Goal: Information Seeking & Learning: Find specific fact

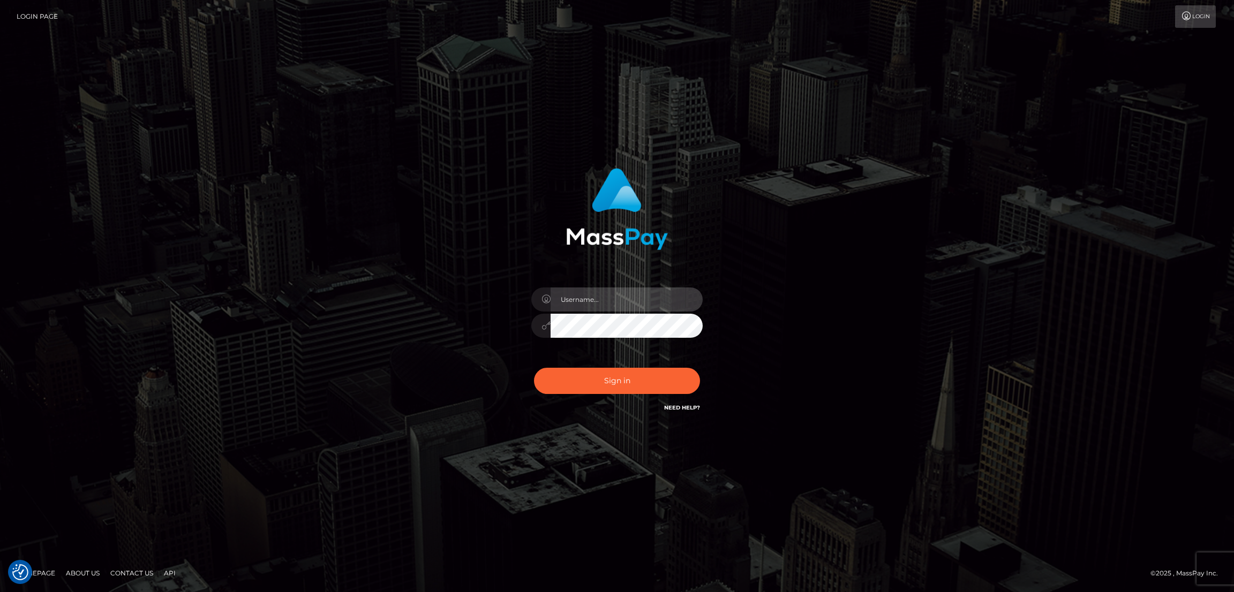
type input "[DOMAIN_NAME]"
click at [641, 373] on button "Sign in" at bounding box center [617, 381] width 166 height 26
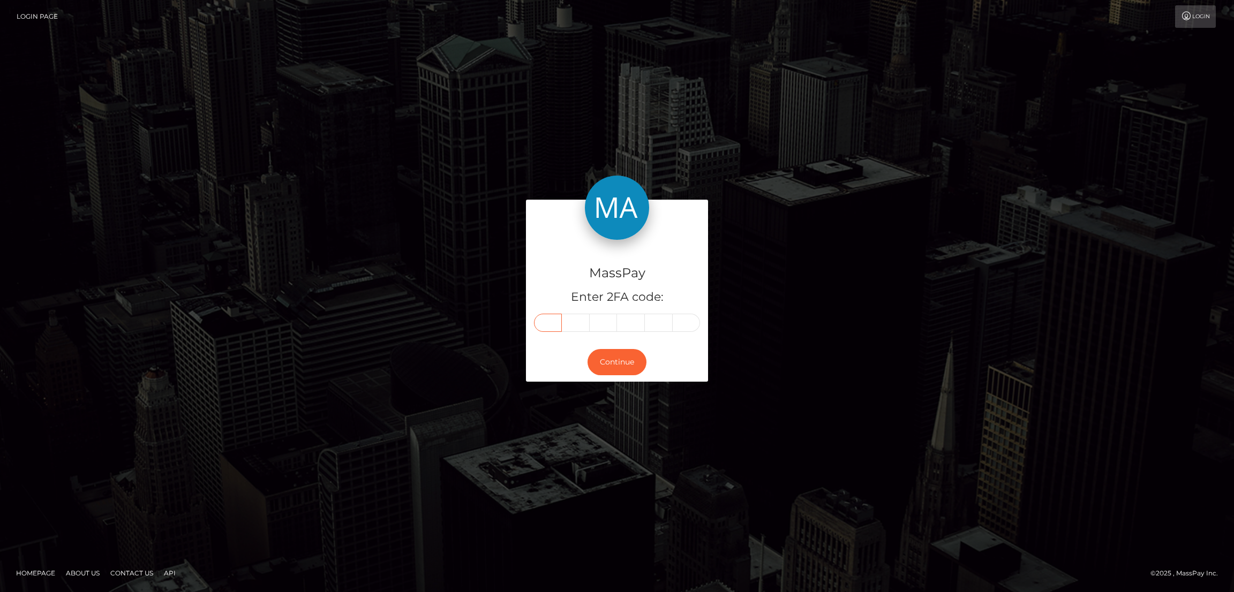
click at [540, 318] on input "text" at bounding box center [548, 323] width 28 height 18
paste input "2"
type input "2"
type input "3"
type input "5"
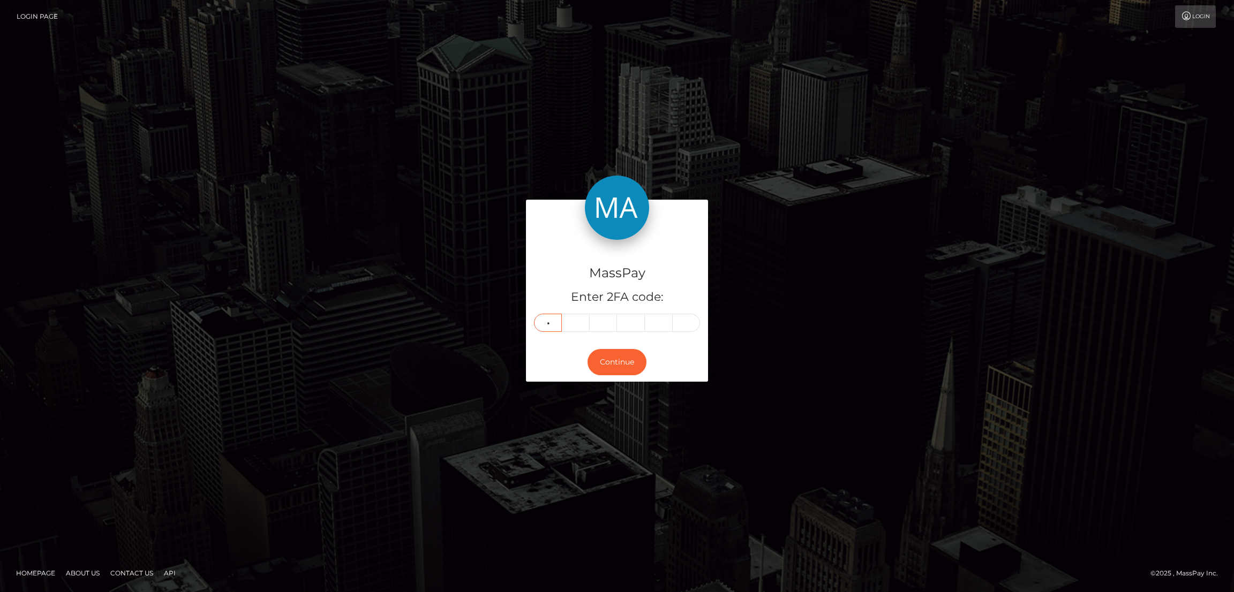
type input "9"
type input "7"
type input "1"
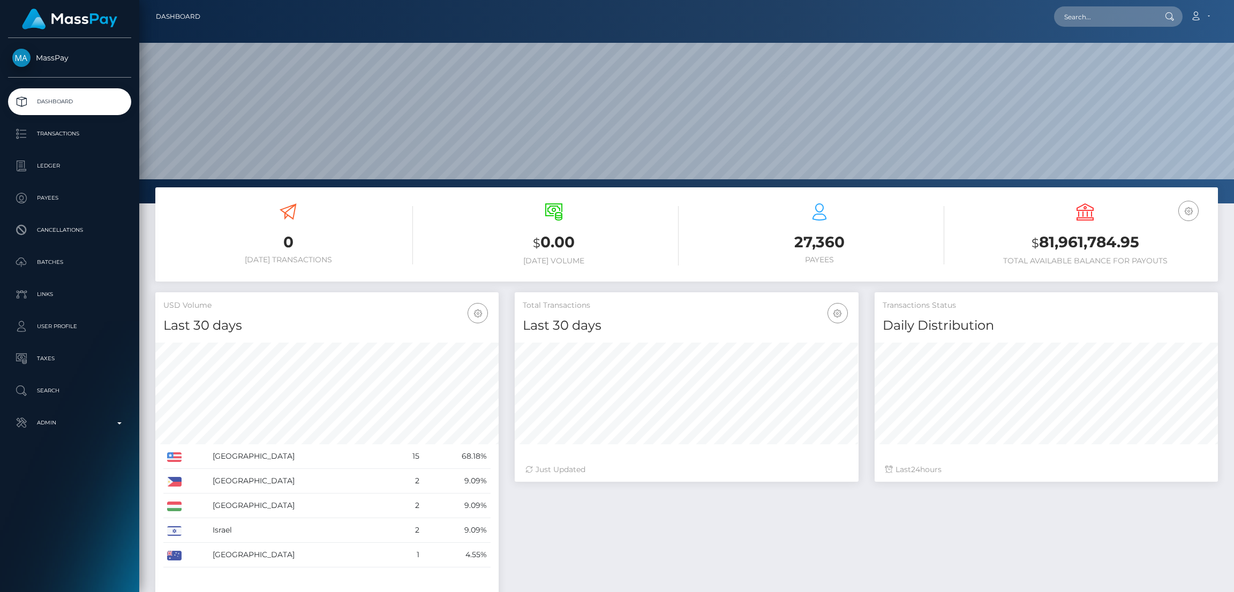
scroll to position [190, 343]
click at [1088, 20] on input "text" at bounding box center [1104, 16] width 101 height 20
paste input "mariajoseruizcadavid@outlook.es"
click at [1091, 22] on input "mariajoseruizcadavid@outlook.es" at bounding box center [1104, 16] width 101 height 20
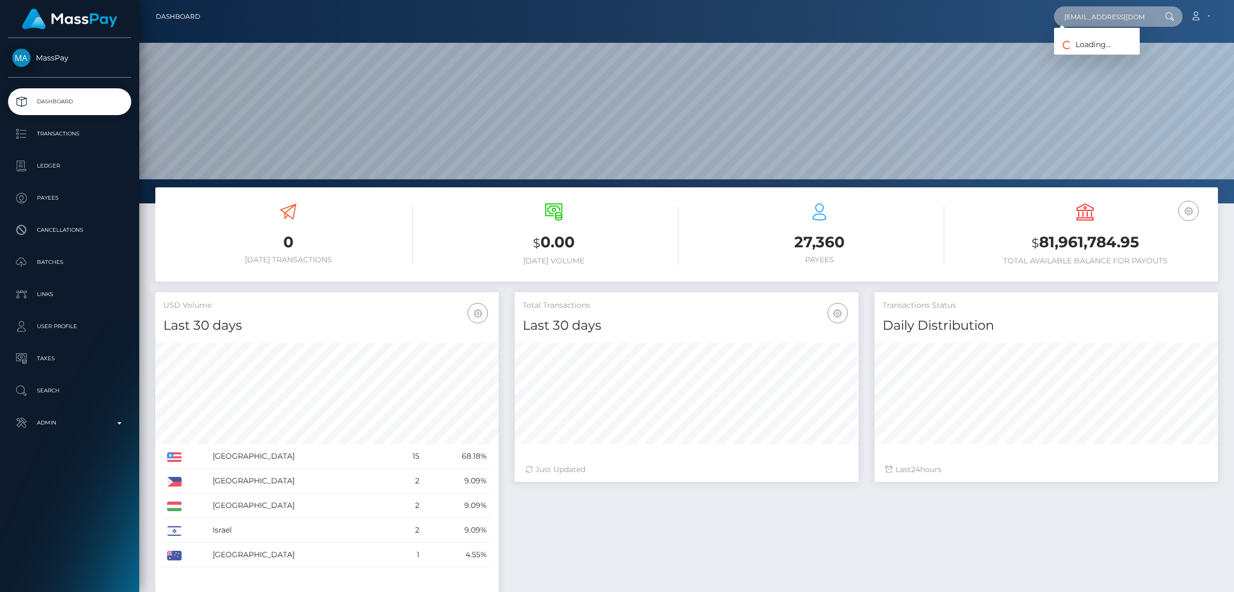
paste input "gabrielcannon7575@gmail.com"
type input "gabrielcannon7575@gmail.com"
click at [1106, 55] on link "Gabe Cannon" at bounding box center [1097, 56] width 86 height 20
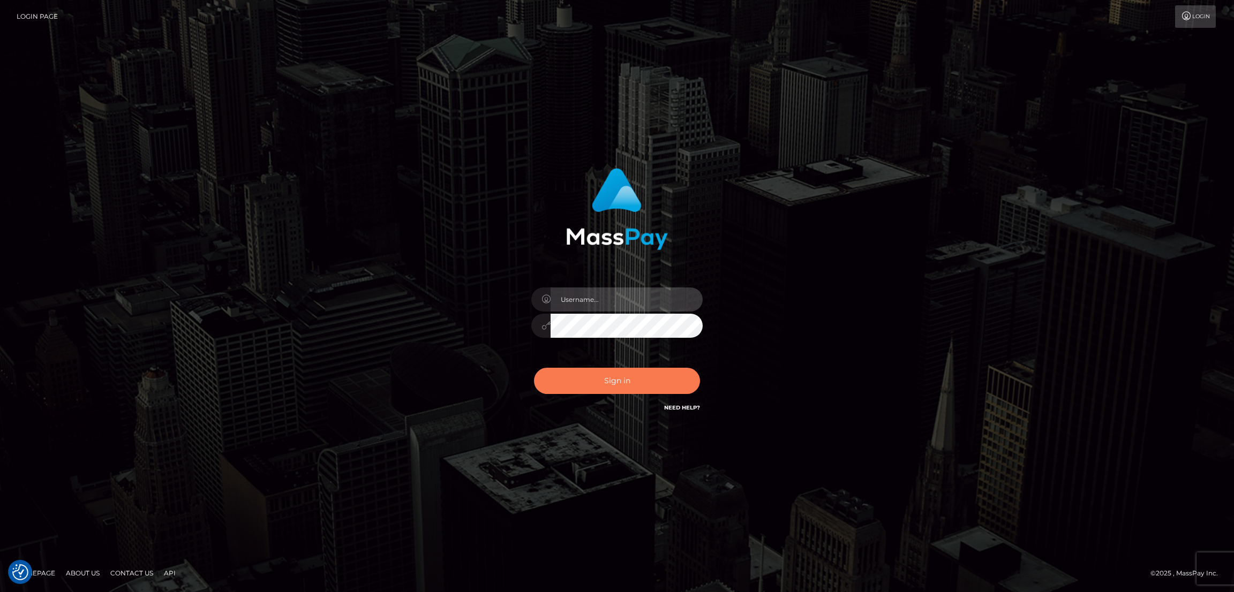
type input "nb.es"
click at [610, 377] on button "Sign in" at bounding box center [617, 381] width 166 height 26
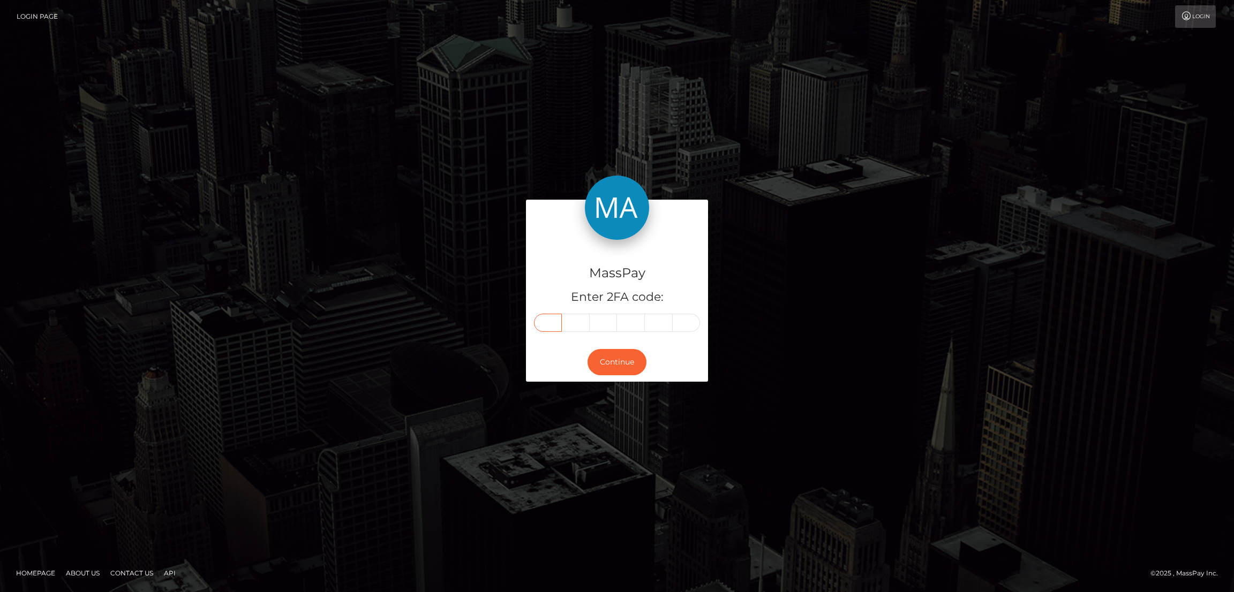
click at [548, 322] on input "text" at bounding box center [548, 323] width 28 height 18
paste input "4"
type input "4"
type input "1"
type input "9"
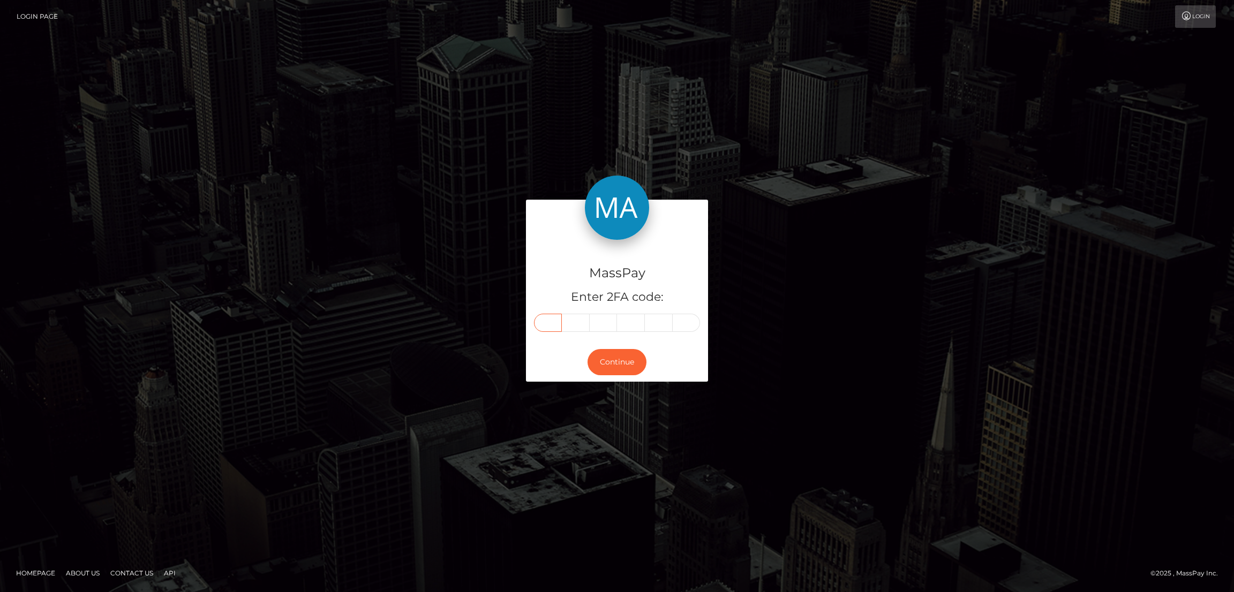
type input "7"
type input "2"
type input "1"
click at [621, 364] on button "Continue" at bounding box center [617, 362] width 59 height 26
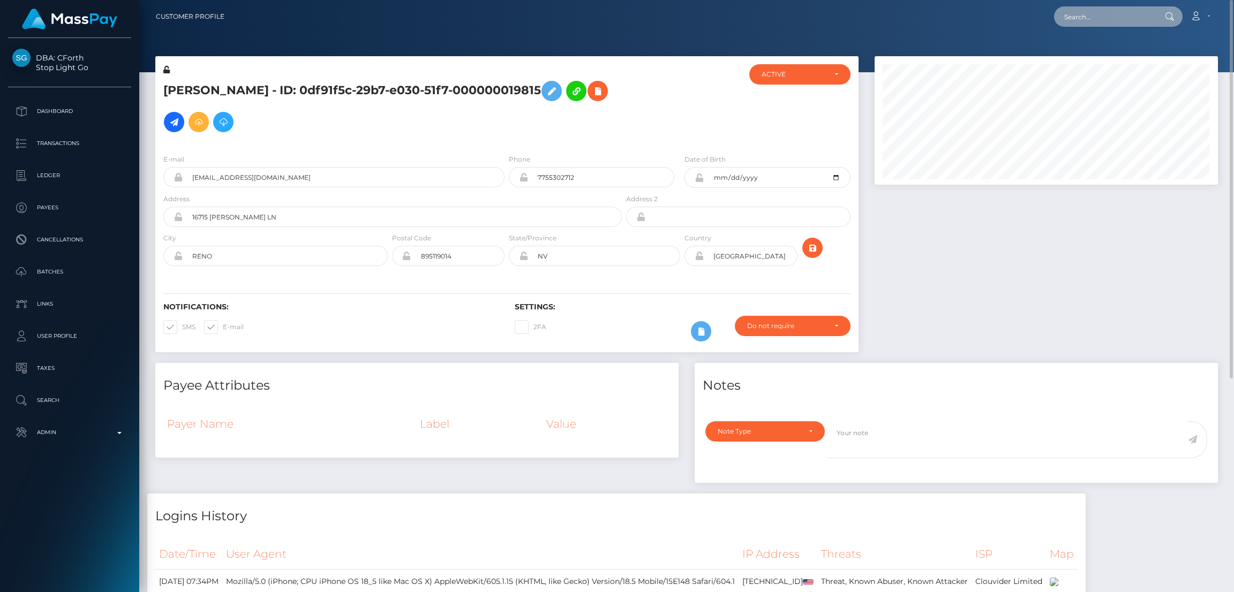
click at [1104, 13] on input "text" at bounding box center [1104, 16] width 101 height 20
paste input "[EMAIL_ADDRESS][DOMAIN_NAME]"
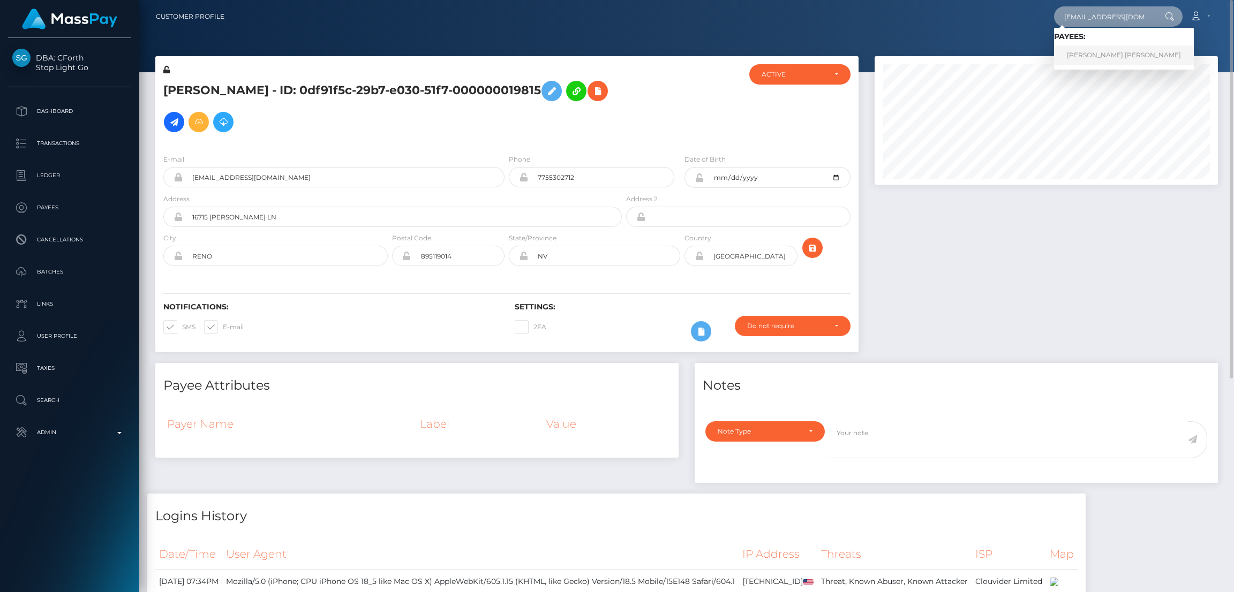
type input "[EMAIL_ADDRESS][DOMAIN_NAME]"
click at [1120, 61] on link "[PERSON_NAME] [PERSON_NAME]" at bounding box center [1124, 56] width 140 height 20
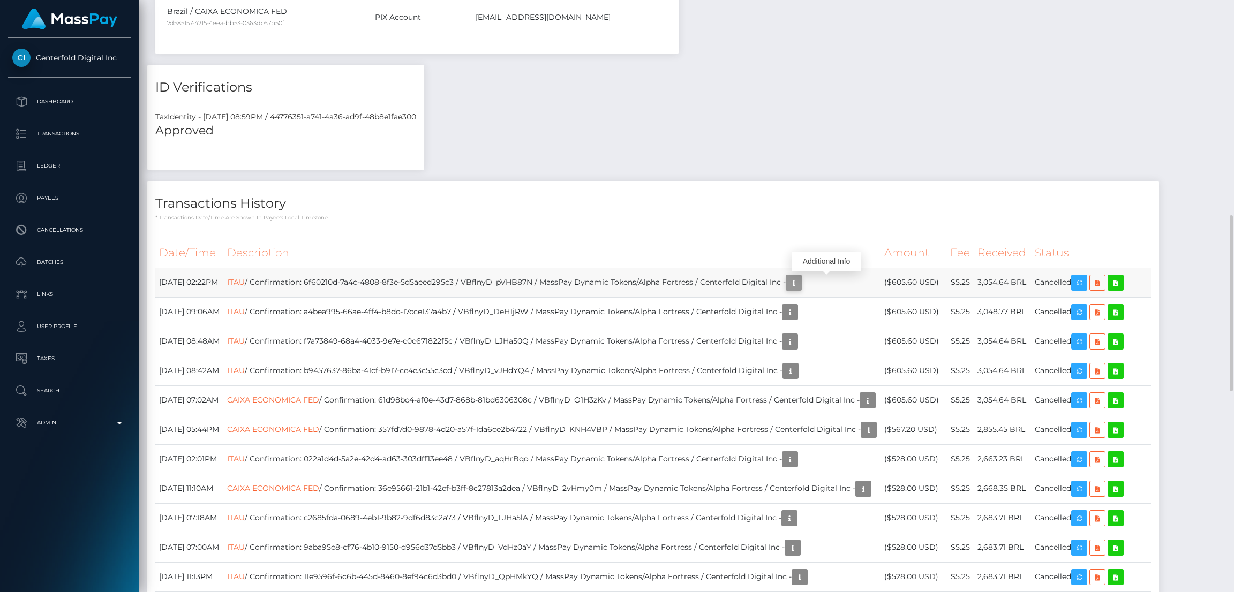
scroll to position [128, 343]
click at [800, 286] on icon "button" at bounding box center [793, 282] width 13 height 13
click at [822, 261] on div "Additional Info" at bounding box center [827, 262] width 70 height 20
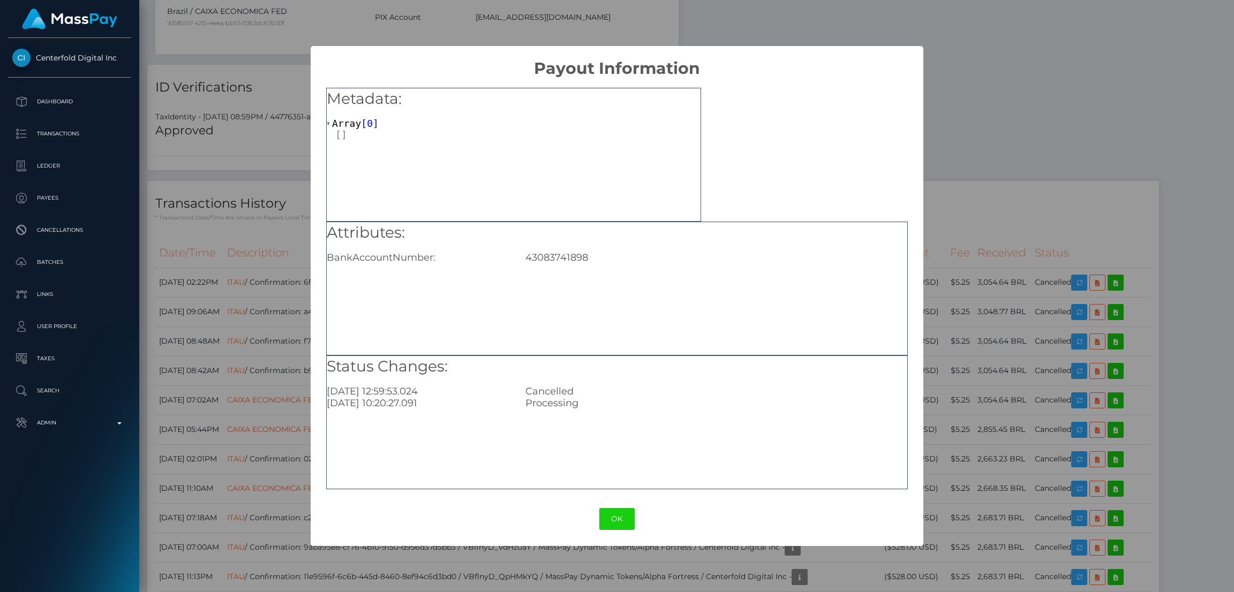
click at [570, 258] on div "43083741898" at bounding box center [715, 258] width 397 height 12
copy div "43083741898"
click at [608, 297] on div "Attributes: BankAccountNumber: 43083741898" at bounding box center [617, 289] width 582 height 134
click at [610, 515] on button "OK" at bounding box center [616, 519] width 35 height 22
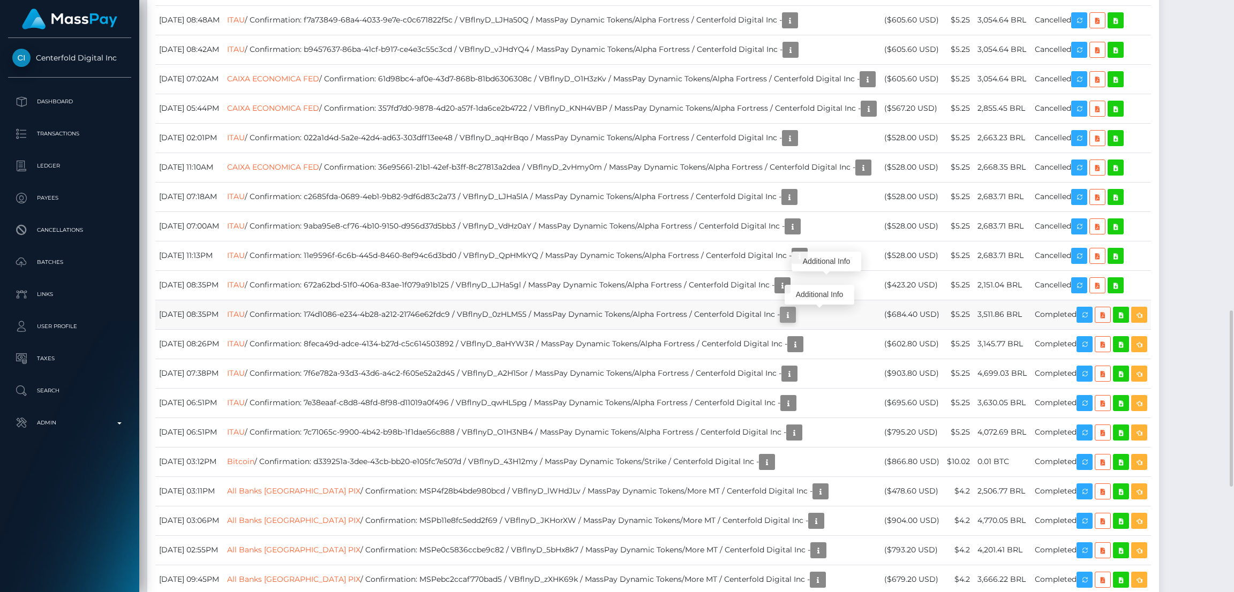
click at [794, 315] on icon "button" at bounding box center [788, 315] width 13 height 13
click at [820, 297] on div "Additional Info" at bounding box center [820, 295] width 70 height 20
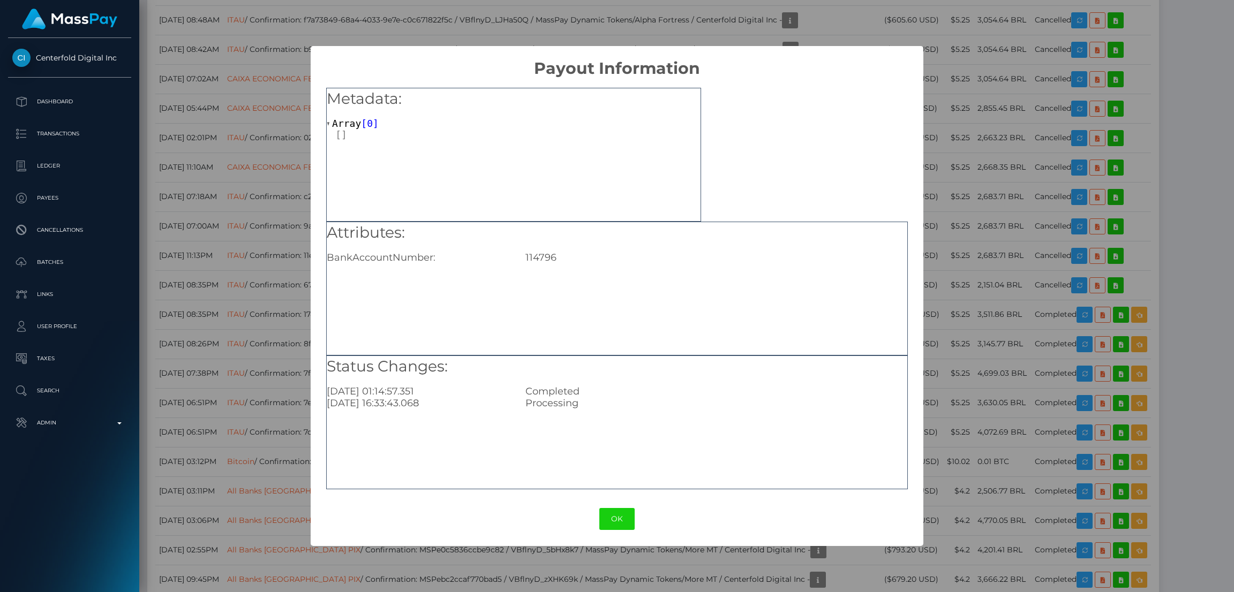
click at [621, 535] on div "OK No Cancel" at bounding box center [617, 519] width 612 height 33
click at [621, 525] on button "OK" at bounding box center [616, 519] width 35 height 22
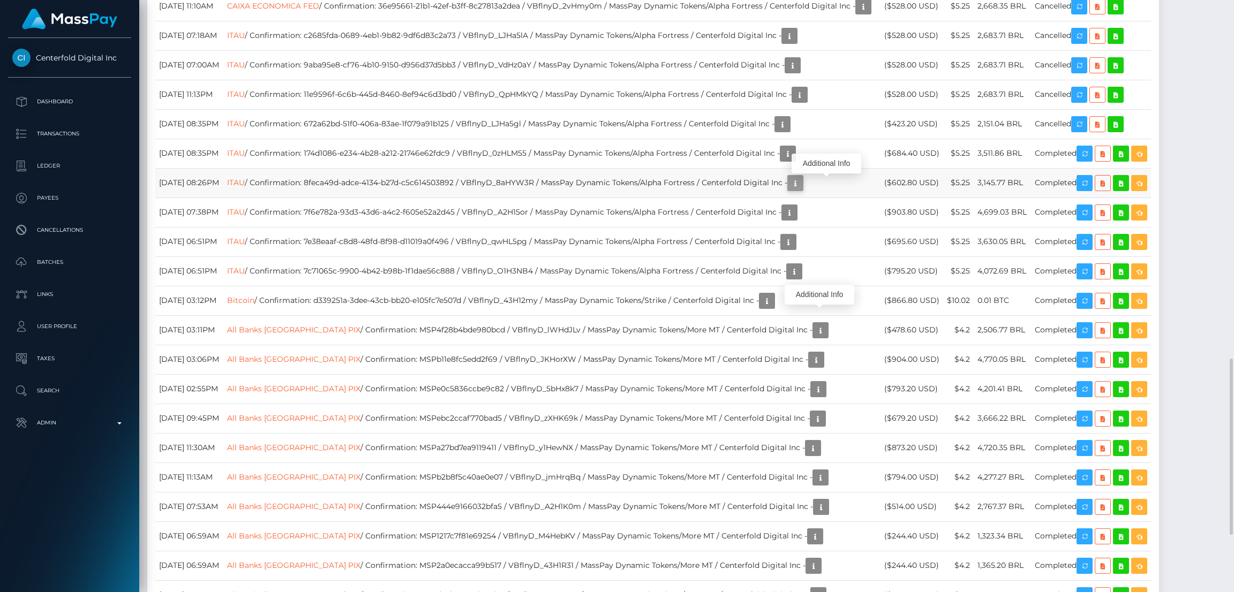
click at [802, 184] on icon "button" at bounding box center [795, 183] width 13 height 13
click at [821, 163] on div "Additional Info" at bounding box center [827, 164] width 70 height 20
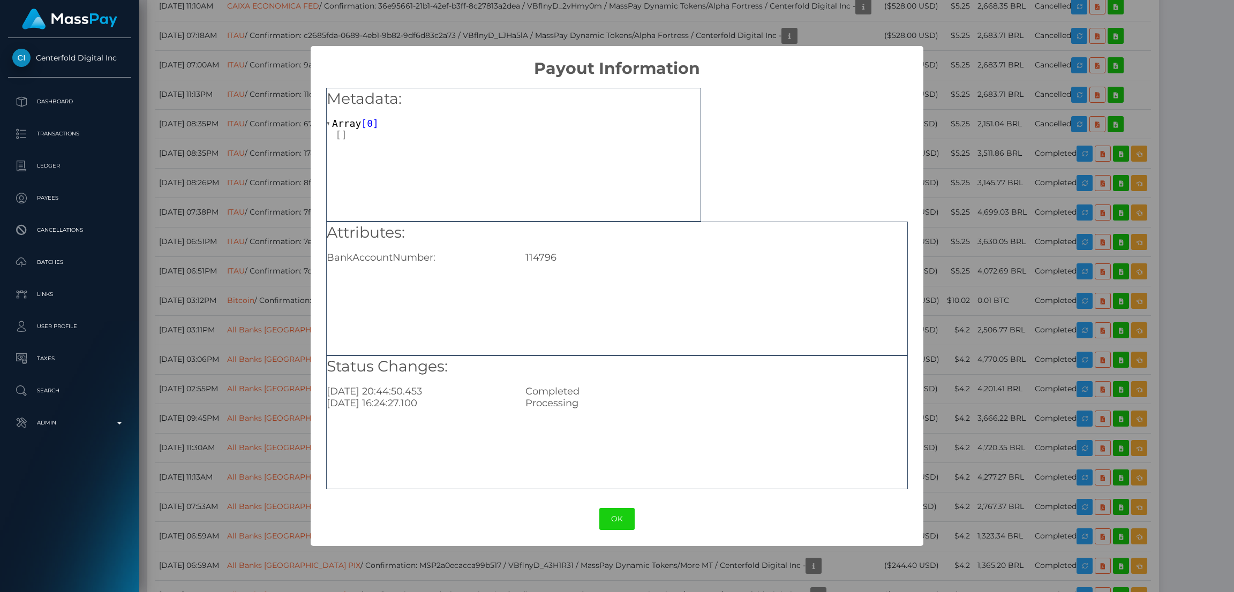
click at [966, 275] on div "× Payout Information Metadata: Array [ 0 ] Attributes: BankAccountNumber: 11479…" at bounding box center [617, 296] width 1234 height 592
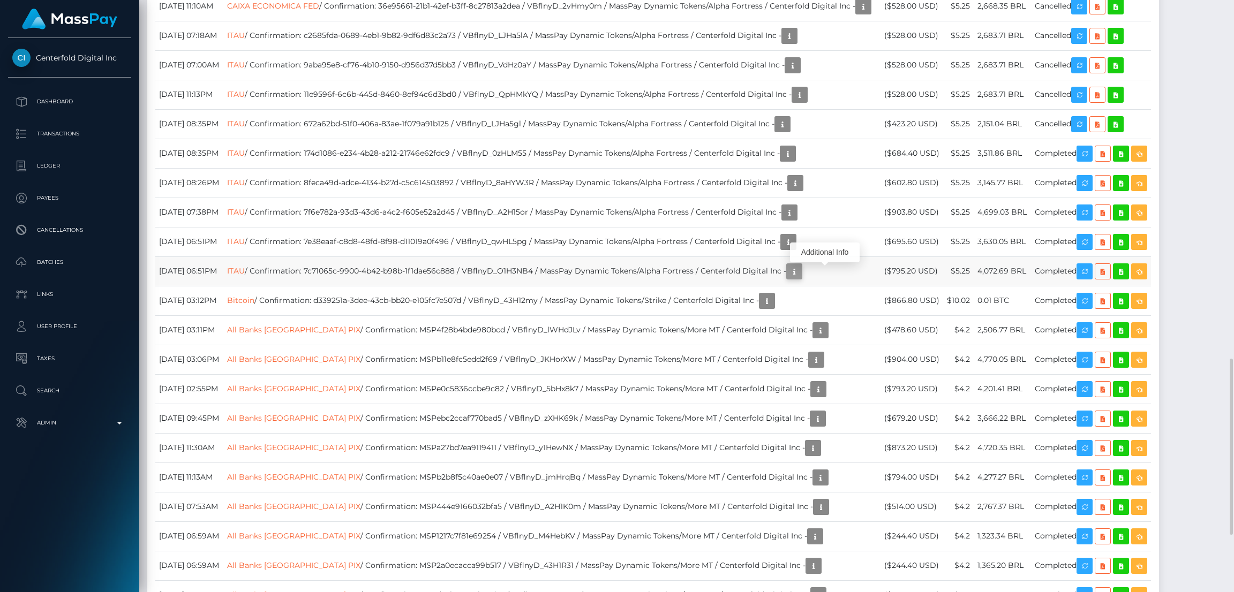
click at [801, 273] on icon "button" at bounding box center [794, 271] width 13 height 13
click at [828, 258] on div "Additional Info" at bounding box center [825, 253] width 70 height 20
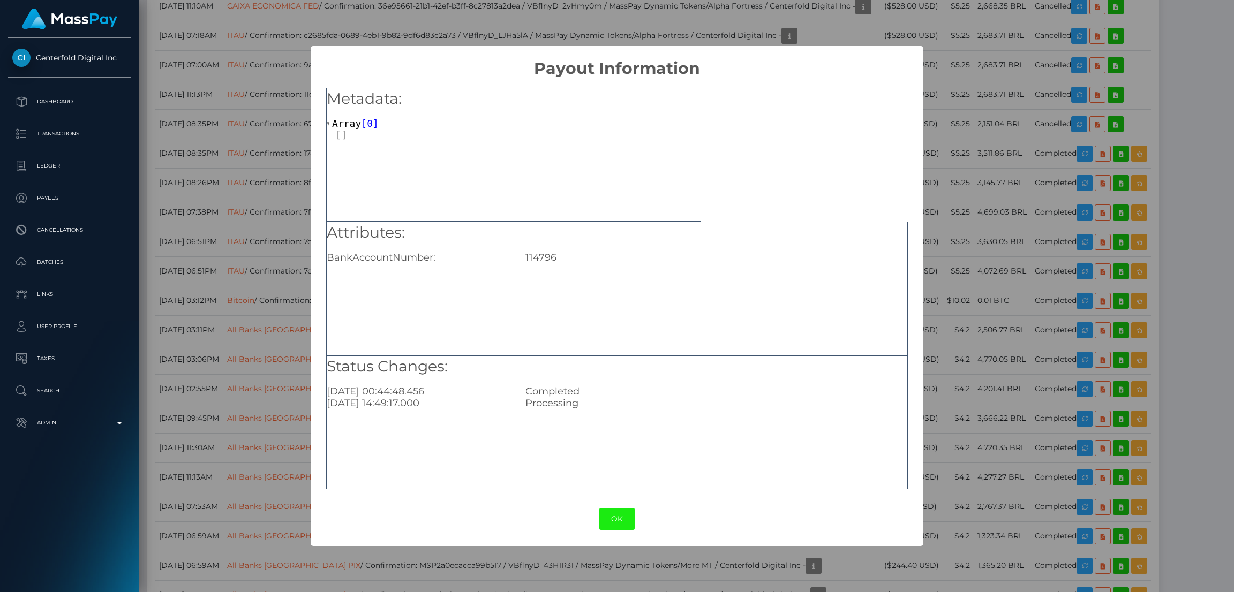
click at [619, 519] on button "OK" at bounding box center [616, 519] width 35 height 22
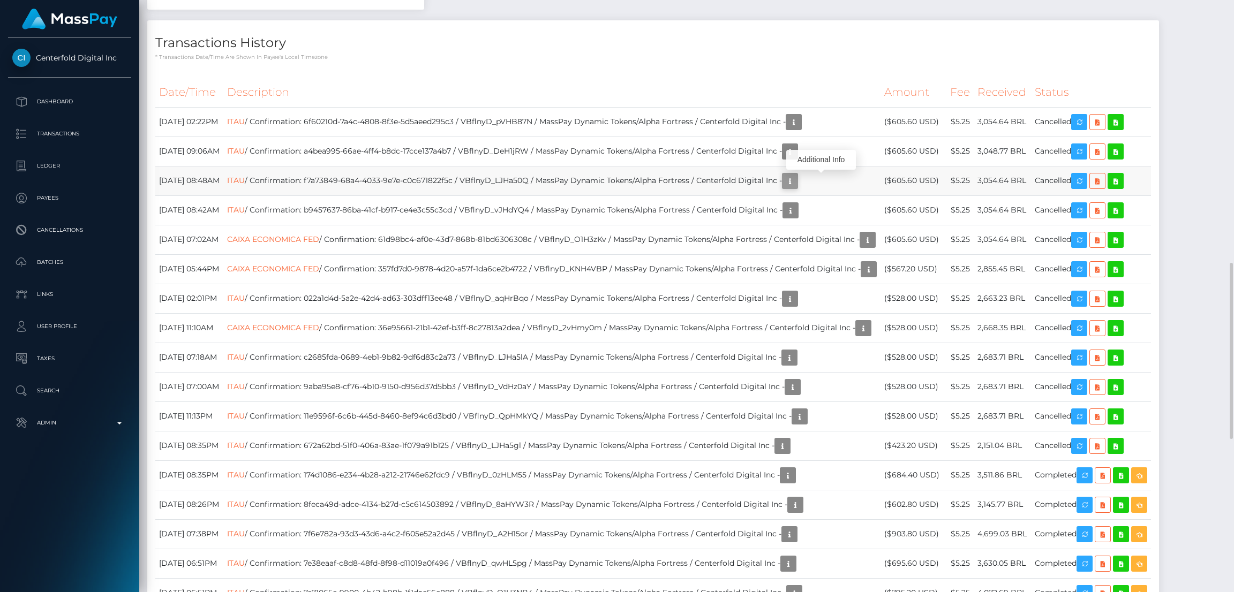
click at [797, 184] on icon "button" at bounding box center [790, 181] width 13 height 13
click at [812, 164] on div "Additional Info" at bounding box center [821, 160] width 70 height 20
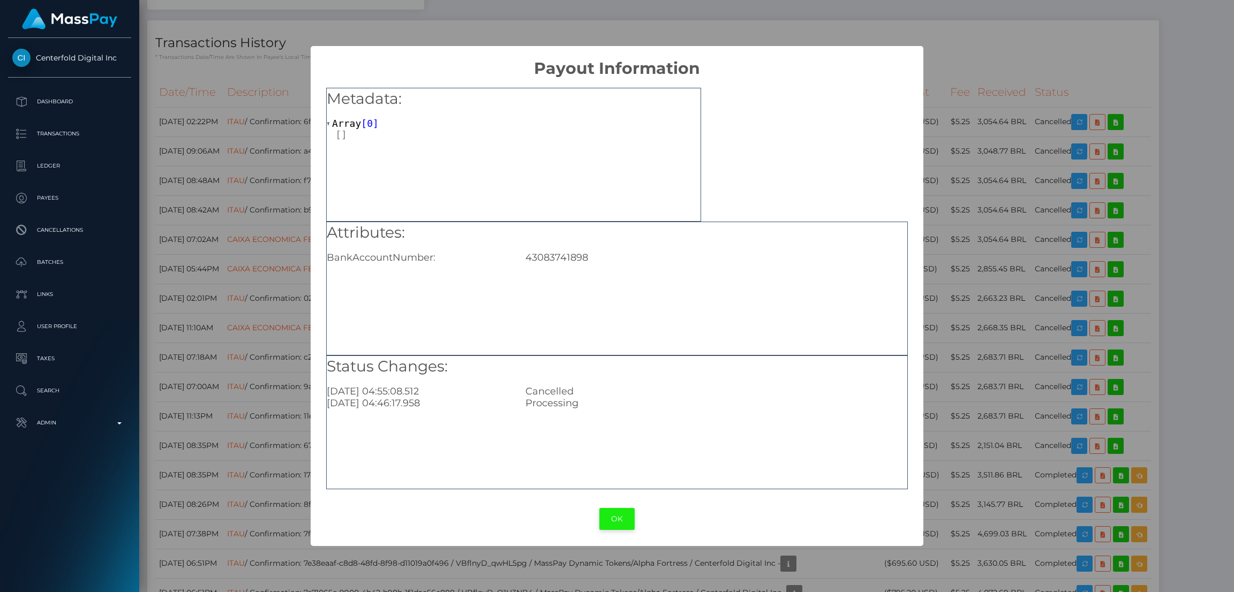
click at [615, 522] on button "OK" at bounding box center [616, 519] width 35 height 22
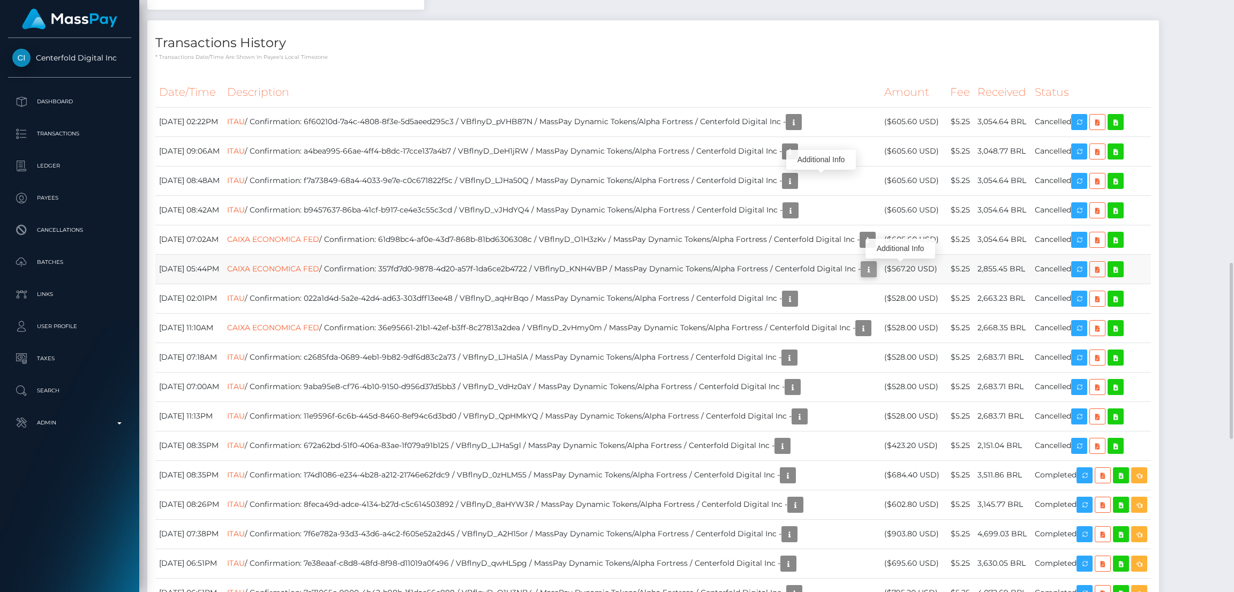
click at [875, 273] on icon "button" at bounding box center [868, 269] width 13 height 13
click at [887, 251] on div "Additional Info" at bounding box center [901, 249] width 70 height 20
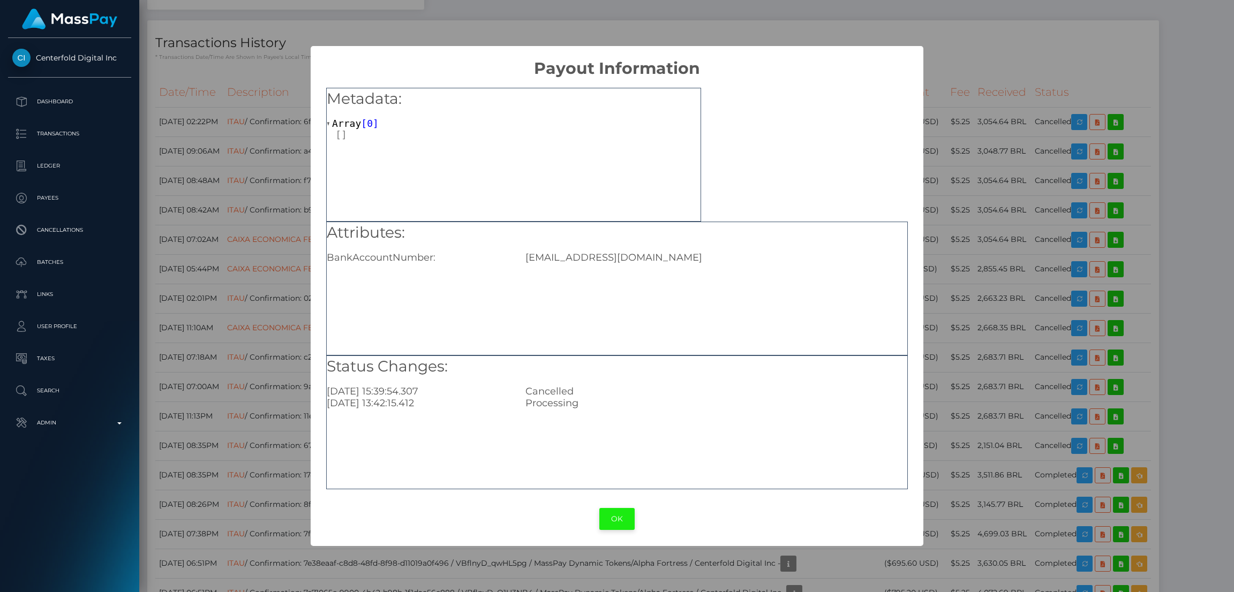
click at [616, 521] on button "OK" at bounding box center [616, 519] width 35 height 22
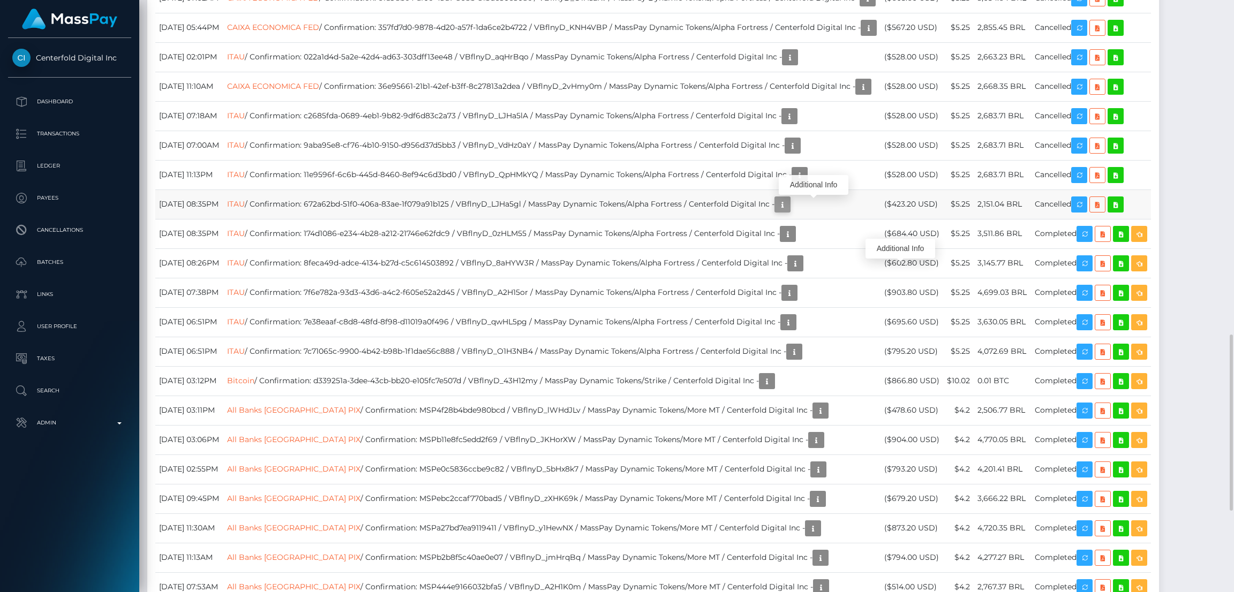
click at [791, 203] on button "button" at bounding box center [783, 205] width 16 height 16
click at [809, 183] on div "Additional Info" at bounding box center [814, 185] width 70 height 20
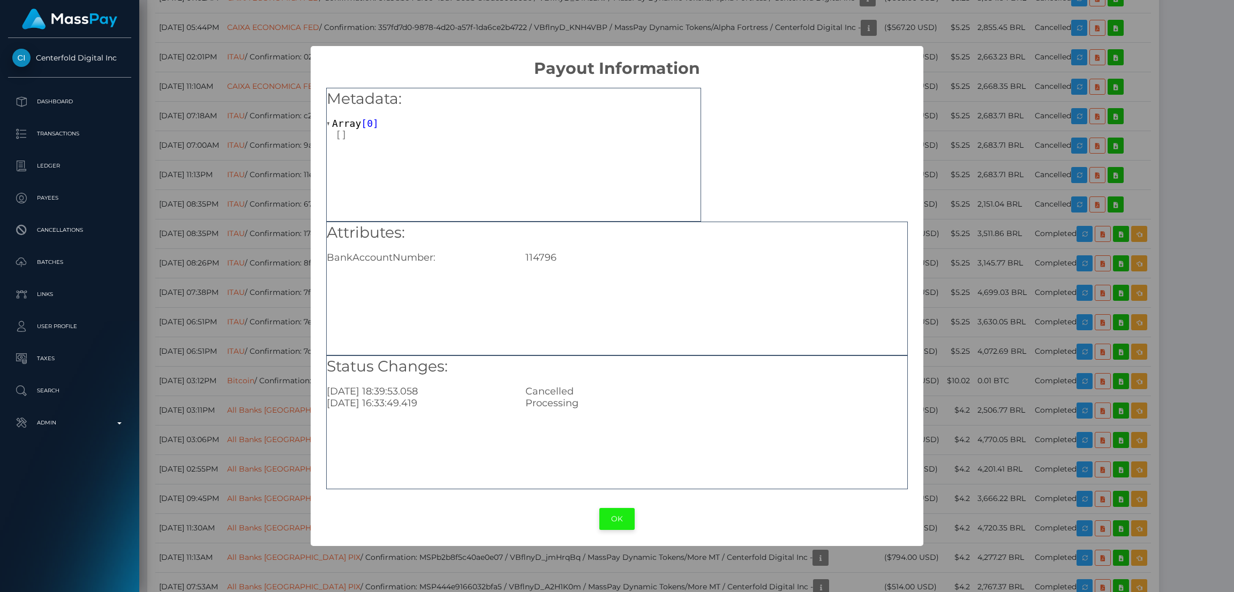
click at [618, 517] on button "OK" at bounding box center [616, 519] width 35 height 22
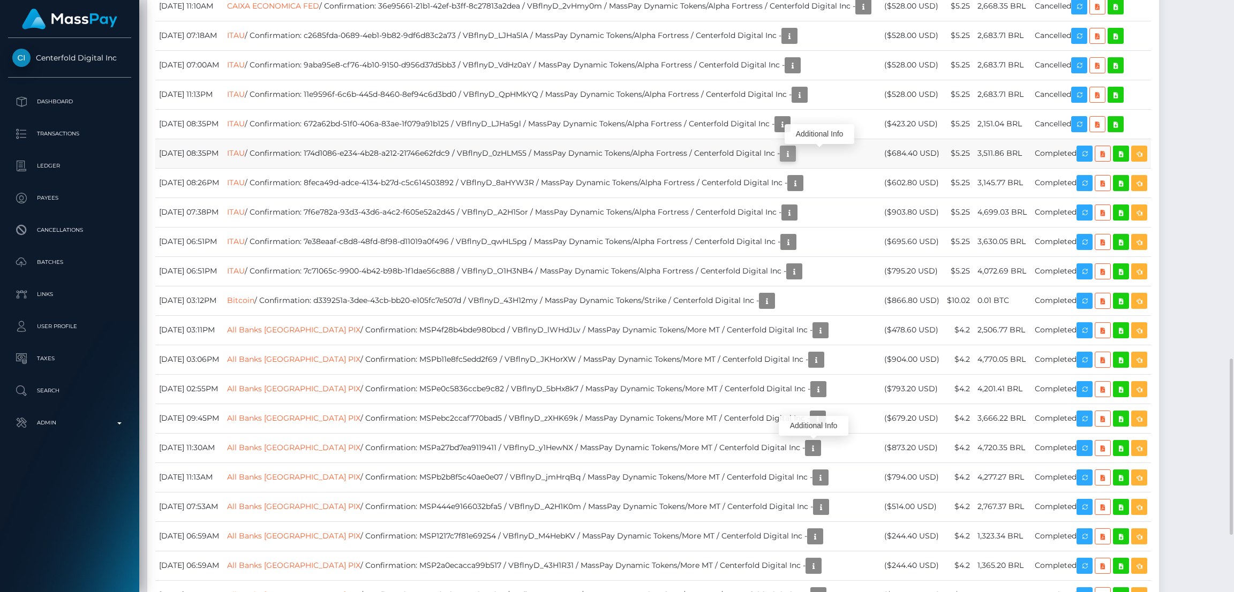
click at [794, 155] on icon "button" at bounding box center [788, 153] width 13 height 13
click at [817, 134] on div "Additional Info" at bounding box center [820, 134] width 70 height 20
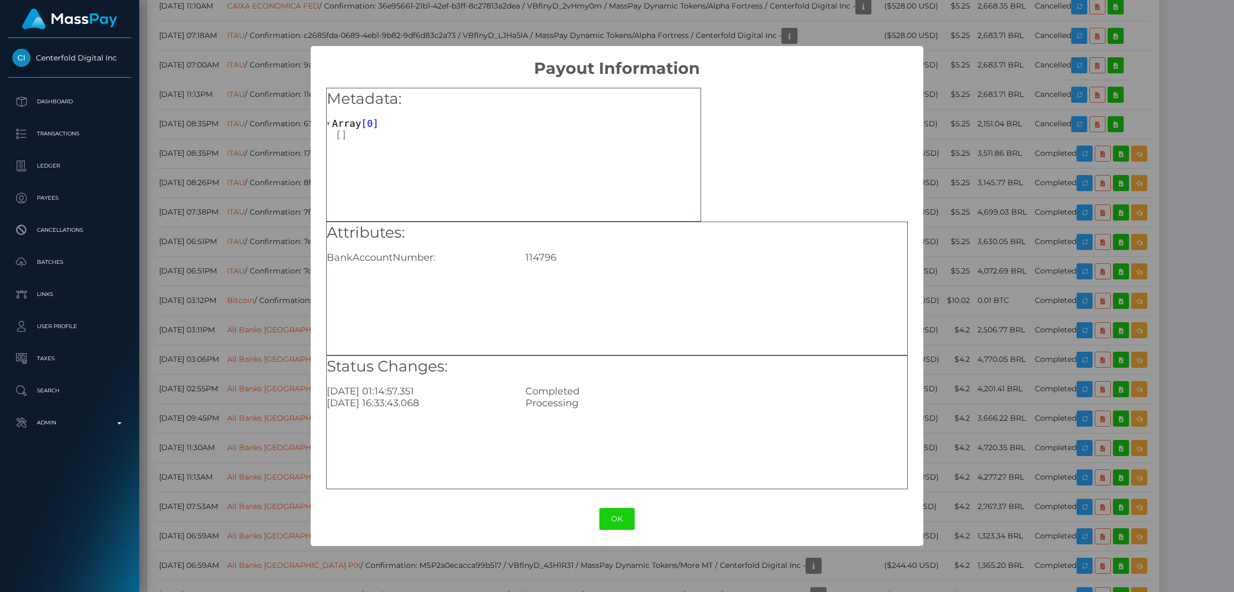
click at [539, 257] on div "114796" at bounding box center [715, 258] width 397 height 12
copy div "114796"
click at [614, 522] on button "OK" at bounding box center [616, 519] width 35 height 22
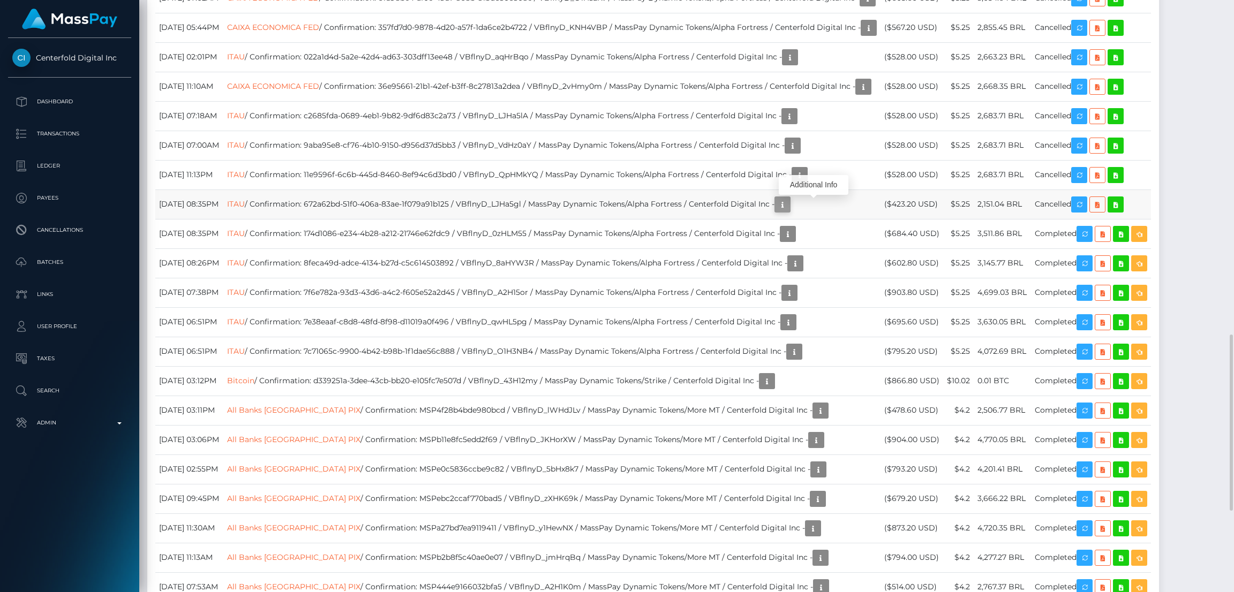
click at [789, 205] on icon "button" at bounding box center [782, 204] width 13 height 13
click at [806, 181] on div "Additional Info" at bounding box center [814, 185] width 70 height 20
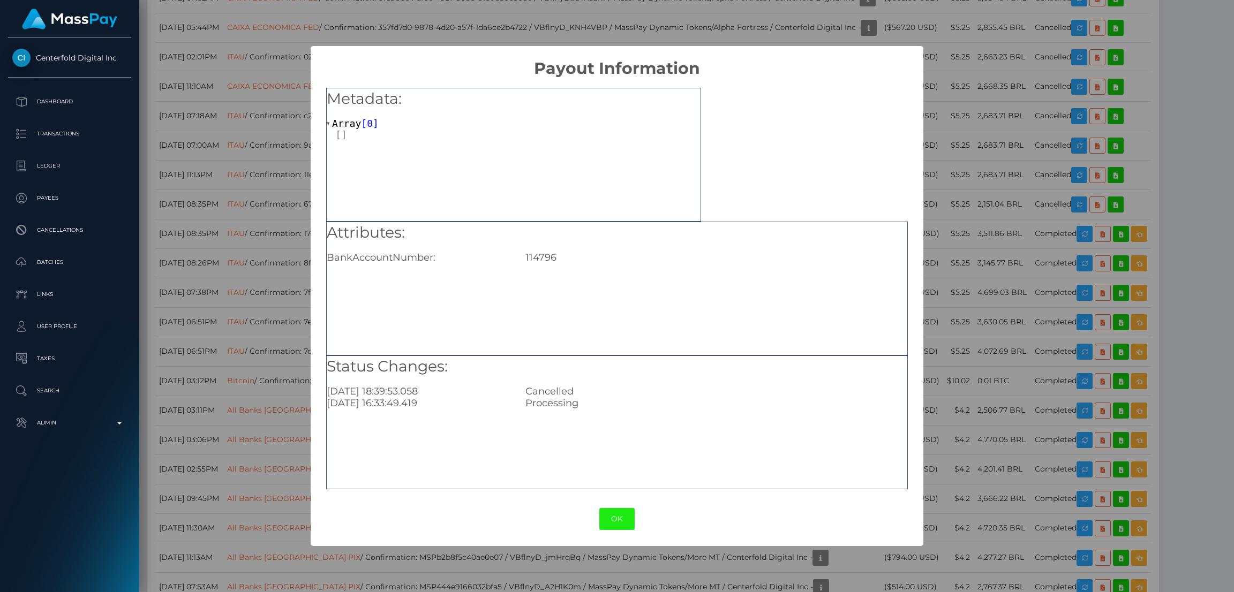
click at [614, 513] on button "OK" at bounding box center [616, 519] width 35 height 22
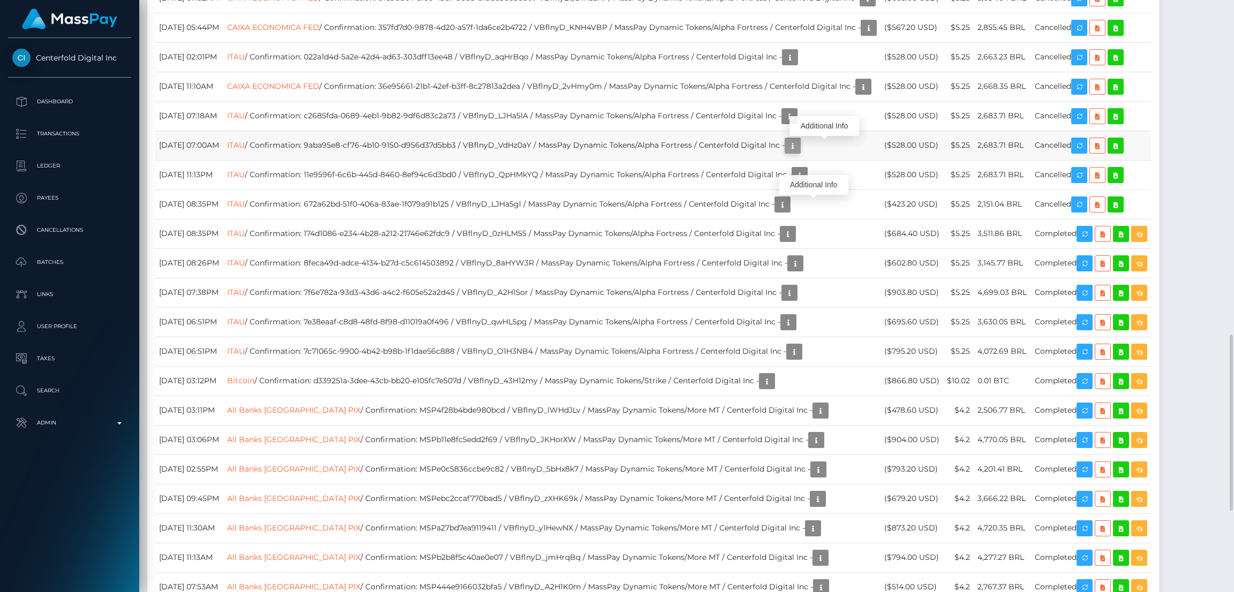
click at [799, 151] on icon "button" at bounding box center [792, 145] width 13 height 13
click at [825, 127] on div "Additional Info" at bounding box center [825, 126] width 70 height 20
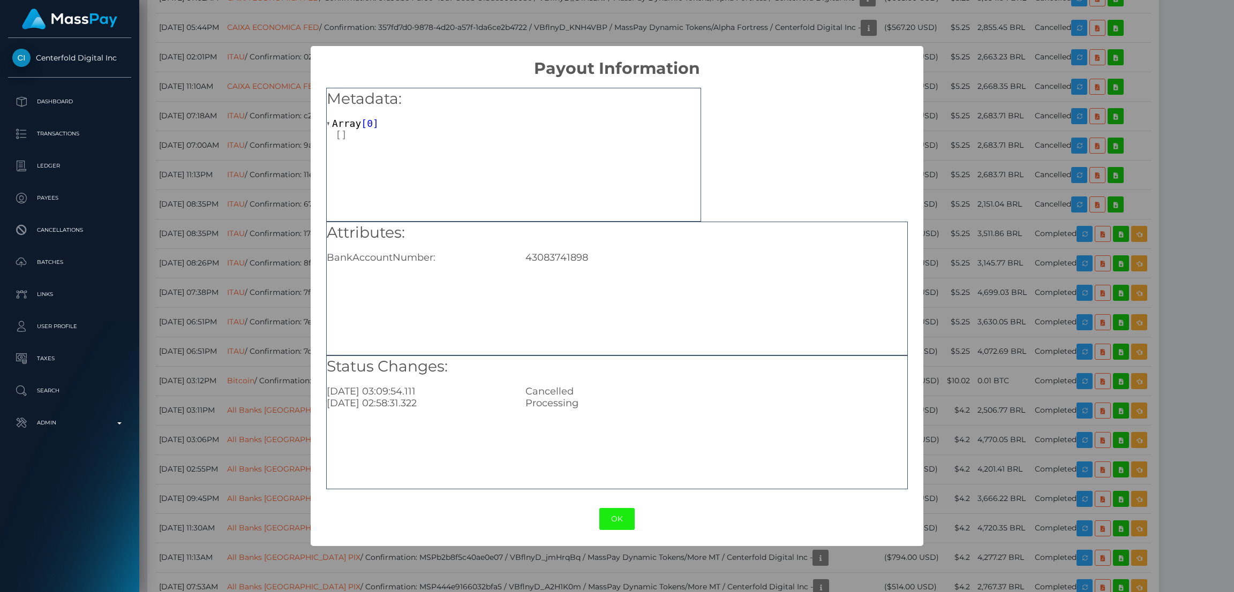
click at [613, 517] on button "OK" at bounding box center [616, 519] width 35 height 22
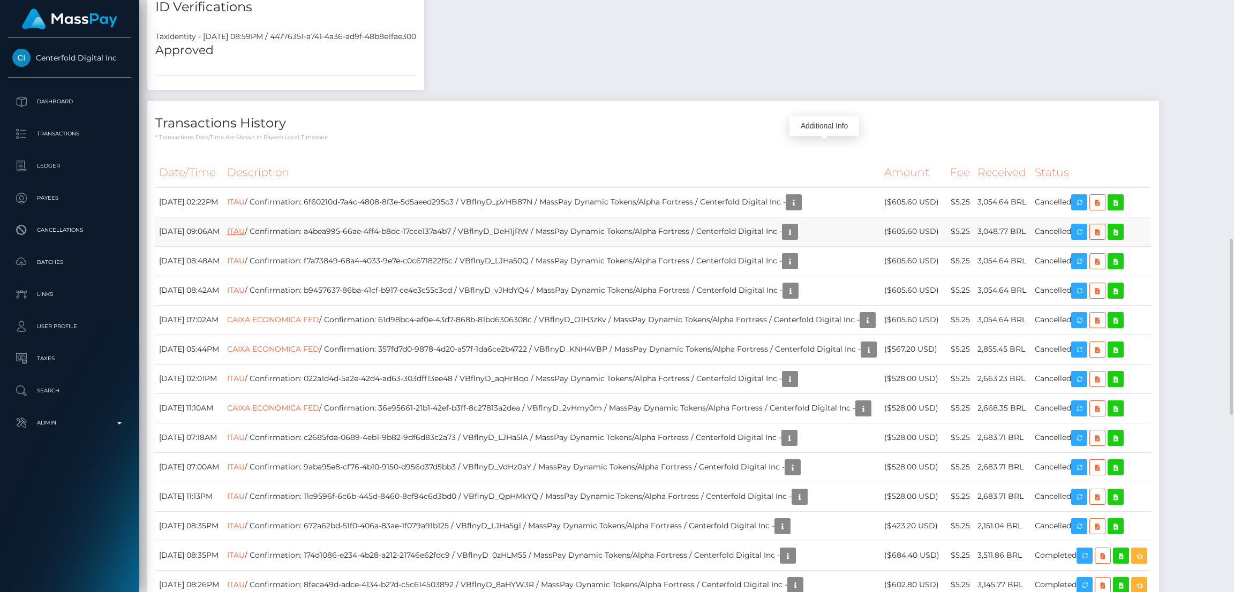
click at [245, 233] on link "ITAU" at bounding box center [236, 232] width 18 height 10
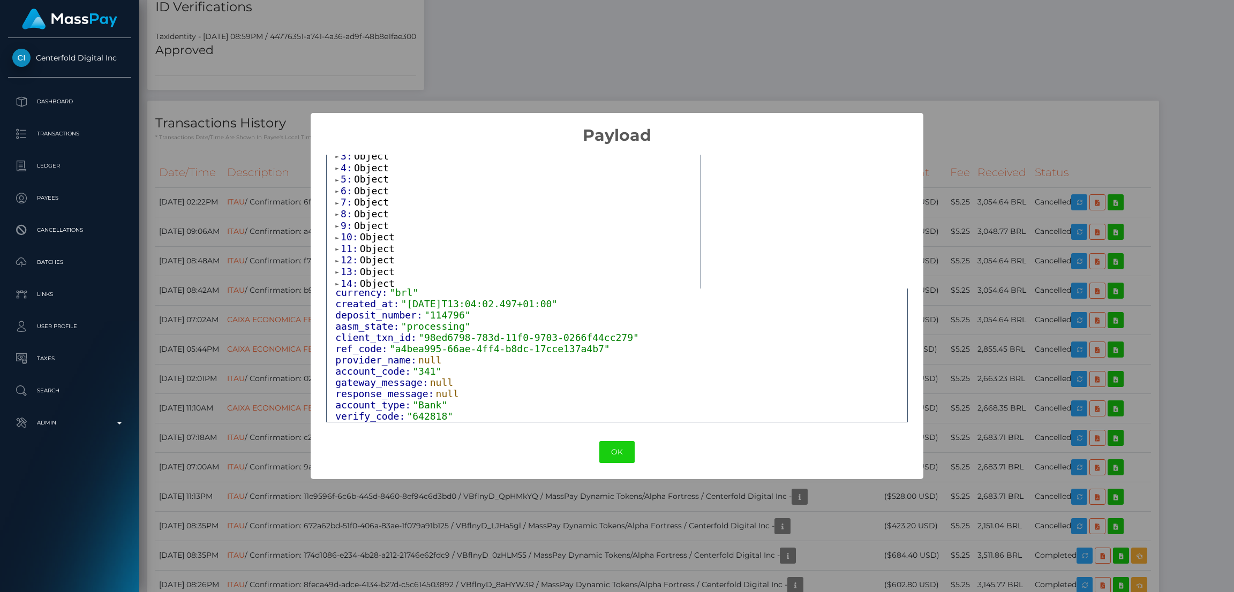
scroll to position [81, 0]
click at [420, 408] on span ""Bank"" at bounding box center [429, 405] width 35 height 11
click at [422, 405] on span ""Bank"" at bounding box center [429, 405] width 35 height 11
click at [422, 419] on span ""642818"" at bounding box center [430, 416] width 47 height 11
click at [420, 413] on span ""642818"" at bounding box center [430, 416] width 47 height 11
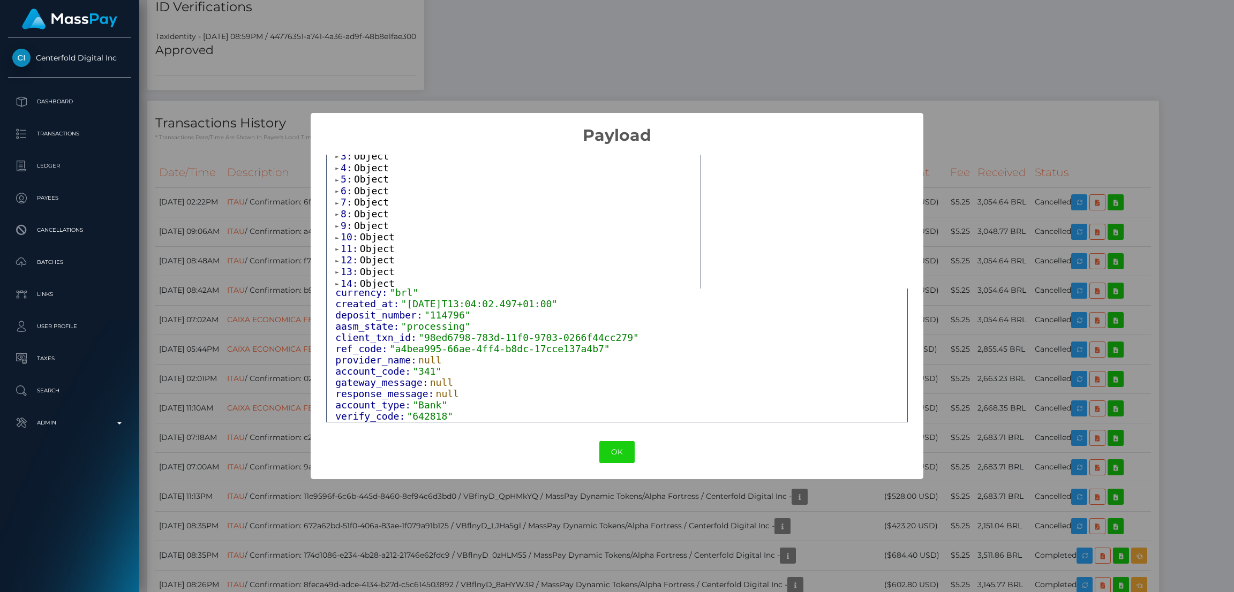
click at [423, 373] on span ""341"" at bounding box center [426, 371] width 29 height 11
click at [431, 321] on span ""processing"" at bounding box center [436, 326] width 70 height 11
click at [433, 310] on span ""114796"" at bounding box center [447, 315] width 47 height 11
click at [366, 159] on span "Object" at bounding box center [371, 156] width 35 height 11
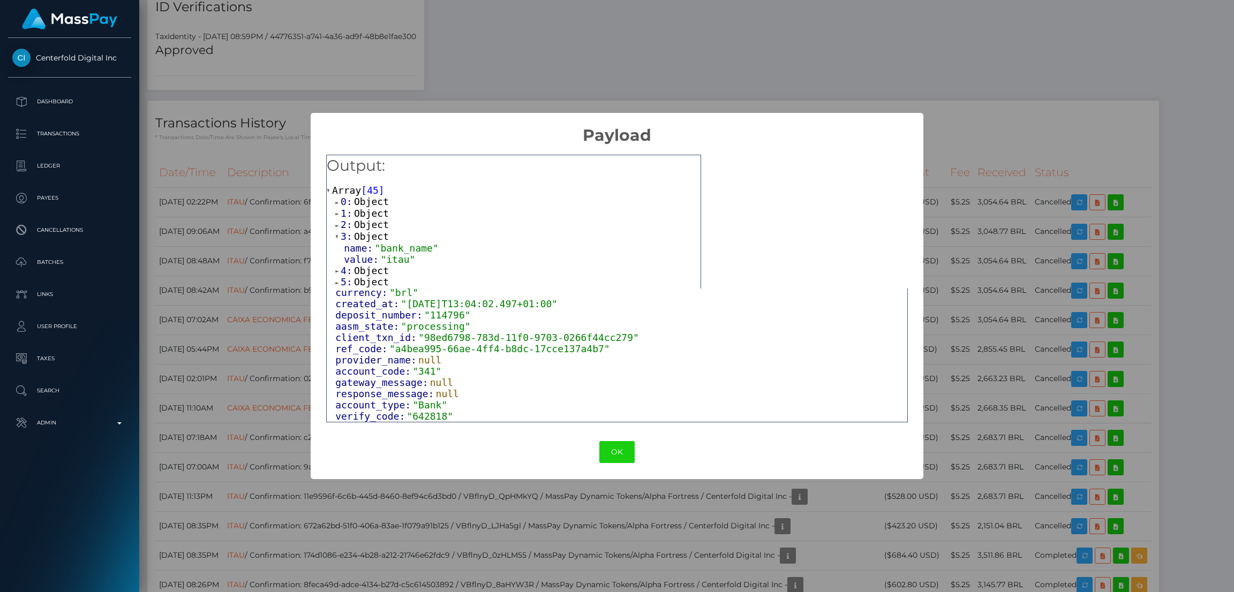
click at [369, 202] on span "Object" at bounding box center [371, 201] width 35 height 11
click at [359, 236] on span "Object" at bounding box center [371, 235] width 35 height 11
click at [373, 192] on span "Object" at bounding box center [371, 189] width 35 height 11
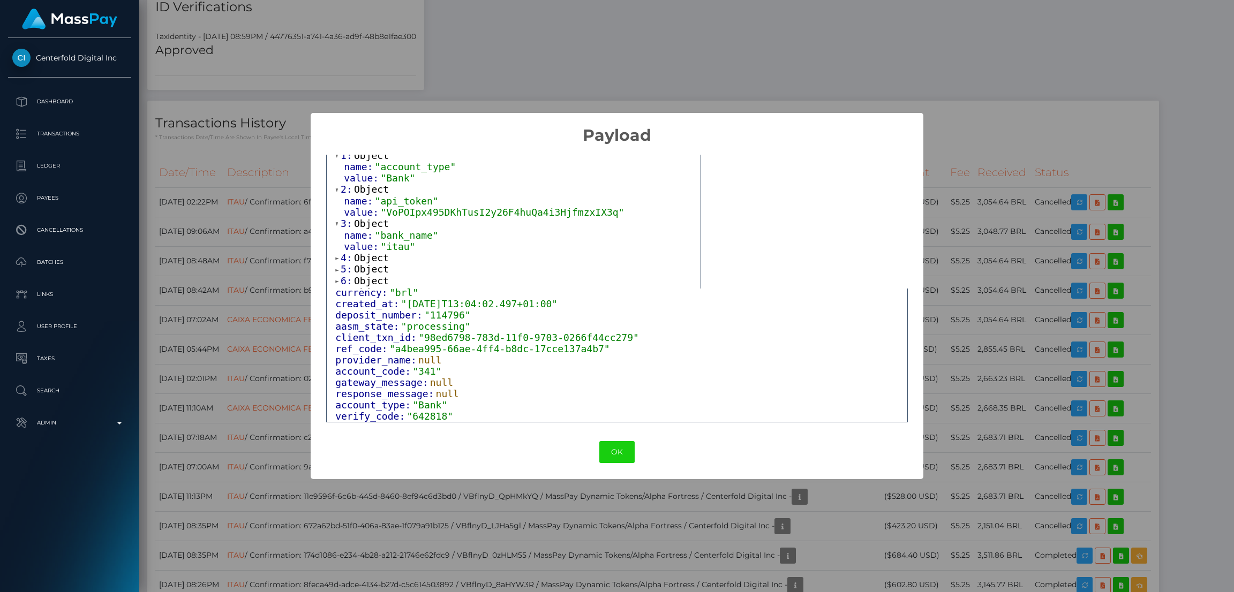
click at [369, 228] on span "Object" at bounding box center [371, 223] width 35 height 11
click at [370, 229] on span "Object" at bounding box center [371, 223] width 35 height 11
click at [371, 259] on span "Object" at bounding box center [371, 257] width 35 height 11
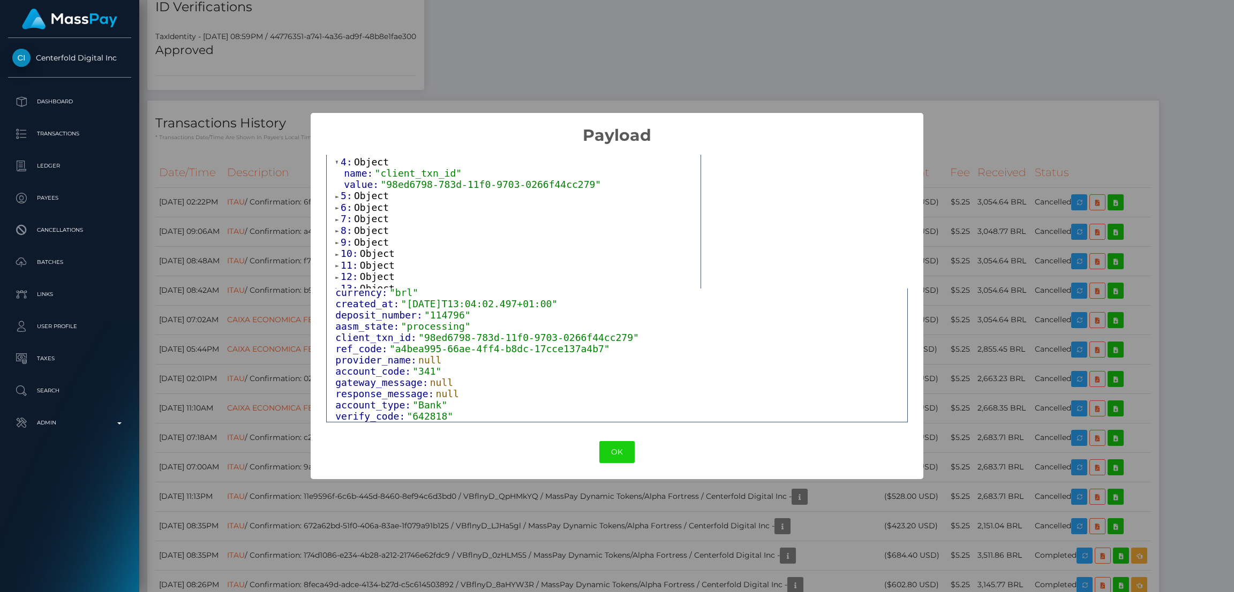
scroll to position [161, 0]
click at [371, 217] on span "Object" at bounding box center [371, 211] width 35 height 11
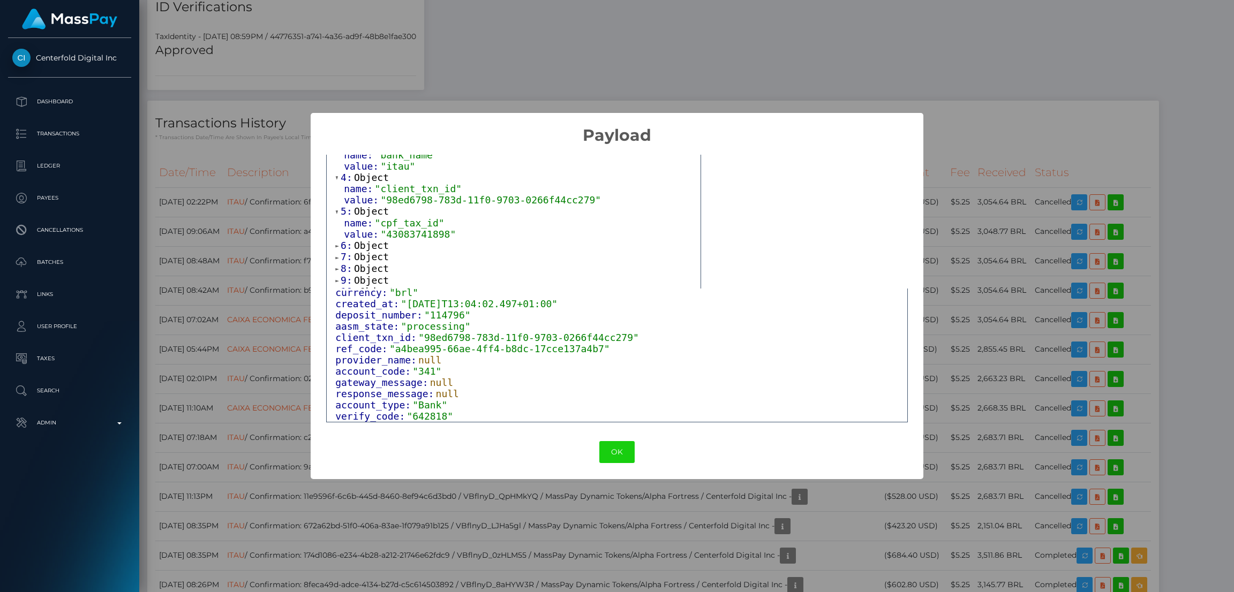
click at [367, 249] on span "Object" at bounding box center [371, 245] width 35 height 11
click at [362, 204] on span "Object" at bounding box center [371, 199] width 35 height 11
click at [368, 239] on span "Object" at bounding box center [371, 233] width 35 height 11
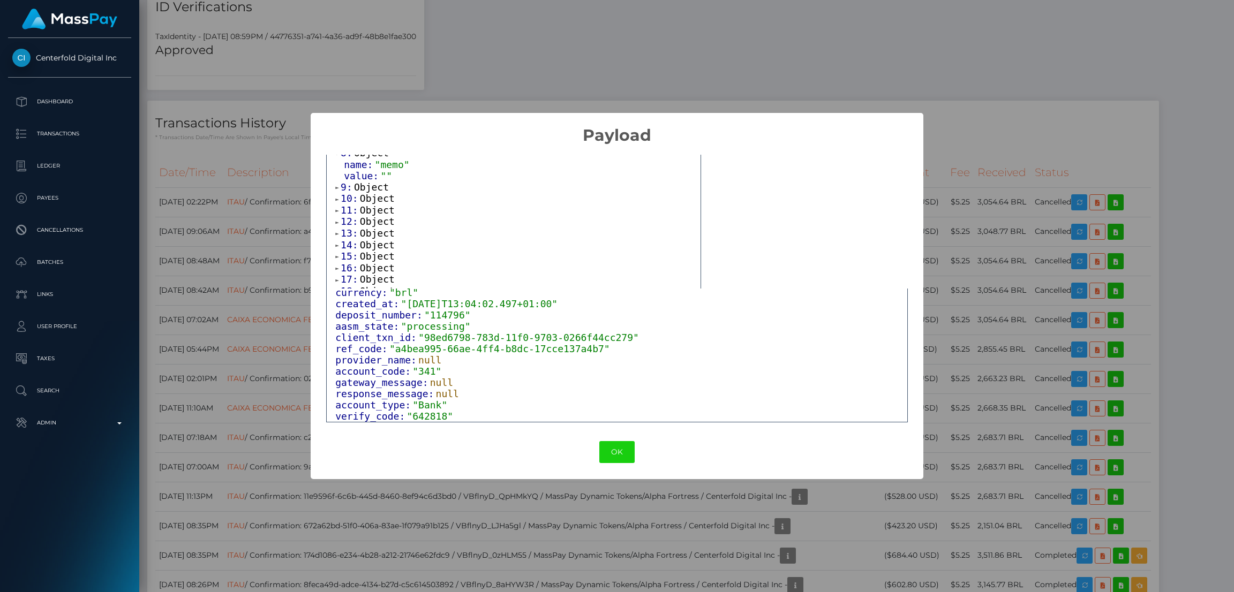
click at [365, 193] on span "Object" at bounding box center [371, 187] width 35 height 11
click at [370, 227] on span "Object" at bounding box center [377, 220] width 35 height 11
click at [479, 54] on div "× Payload Output: Array [ 45 ] 0: Object name: "account_code" value: "341" 1: O…" at bounding box center [617, 296] width 1234 height 592
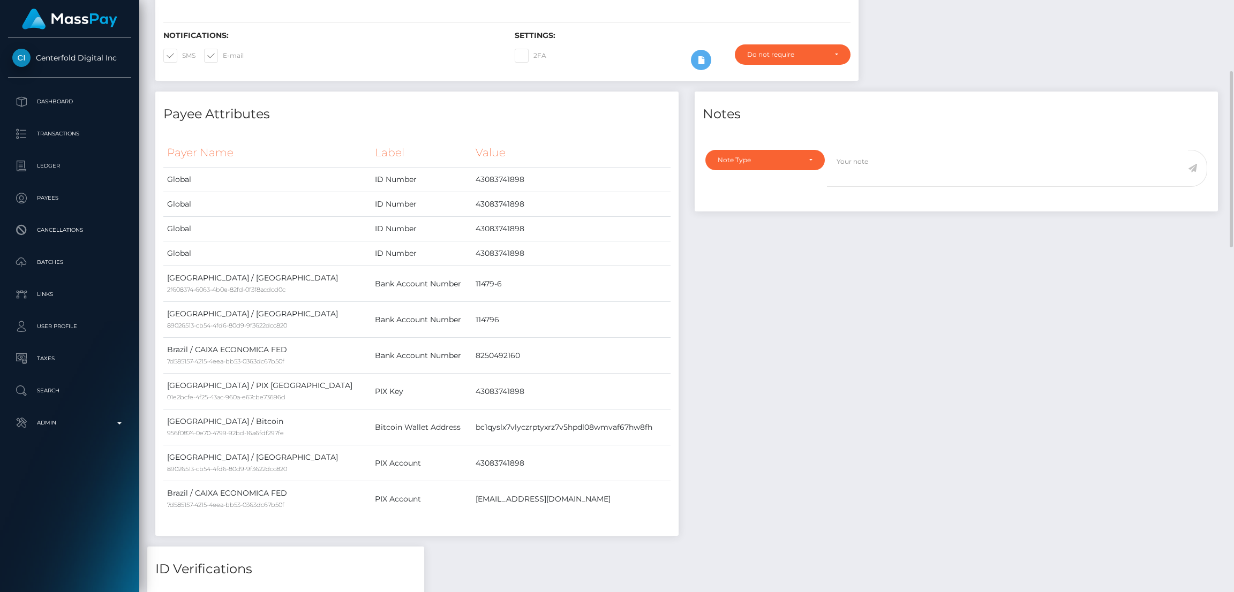
scroll to position [0, 0]
